Goal: Task Accomplishment & Management: Manage account settings

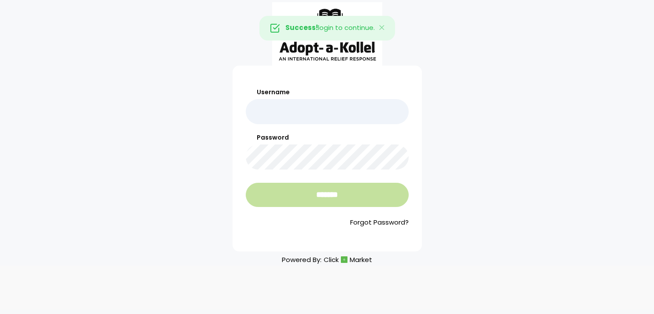
type input "*******"
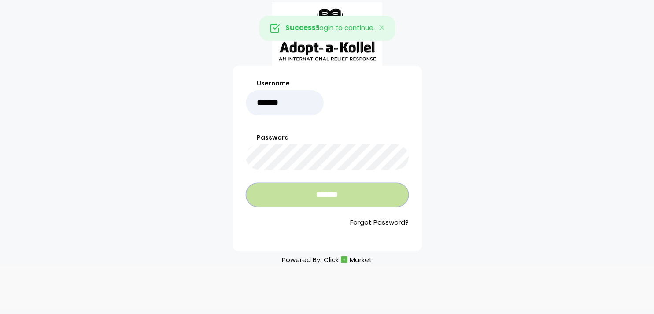
click at [303, 197] on input "*******" at bounding box center [327, 195] width 163 height 24
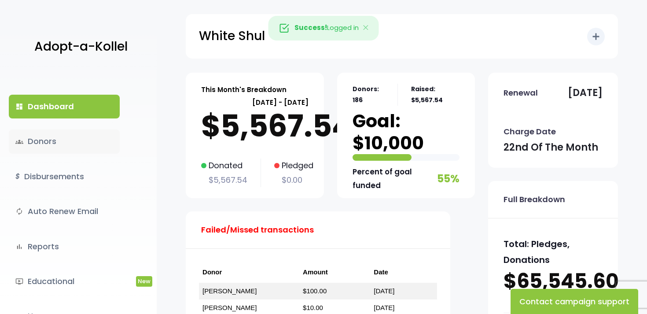
click at [48, 140] on link "groups Donors" at bounding box center [64, 141] width 111 height 24
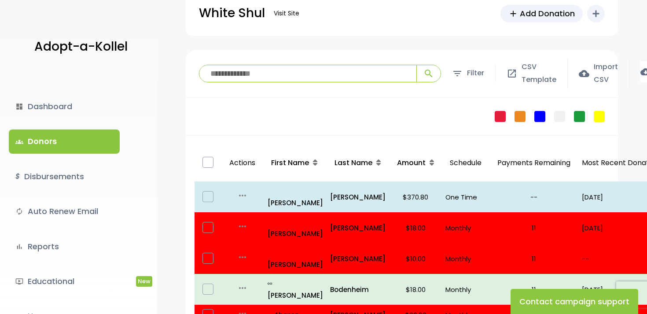
scroll to position [88, 0]
